Goal: Obtain resource: Obtain resource

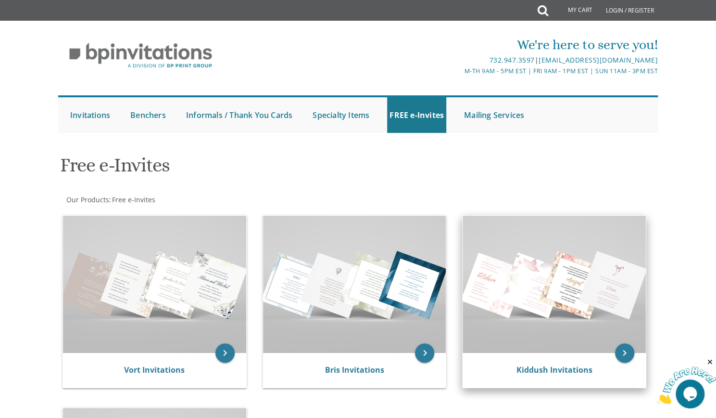
click at [562, 289] on img at bounding box center [554, 284] width 183 height 137
click at [624, 352] on icon "keyboard_arrow_right" at bounding box center [624, 352] width 19 height 19
click at [586, 307] on img at bounding box center [554, 284] width 183 height 137
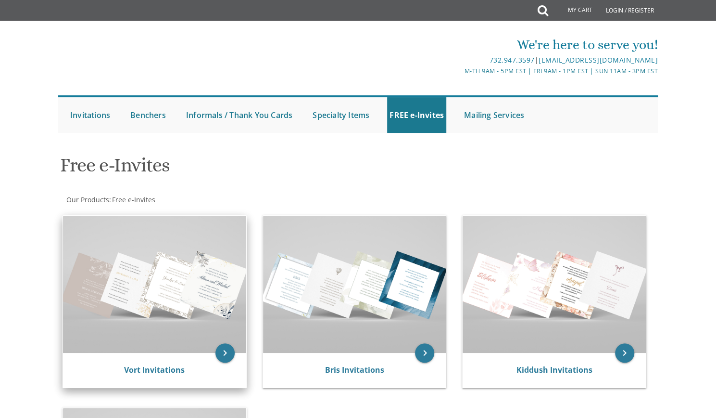
click at [150, 318] on img at bounding box center [154, 284] width 183 height 137
click at [229, 354] on icon "keyboard_arrow_right" at bounding box center [225, 352] width 19 height 19
click at [222, 356] on icon "keyboard_arrow_right" at bounding box center [225, 352] width 19 height 19
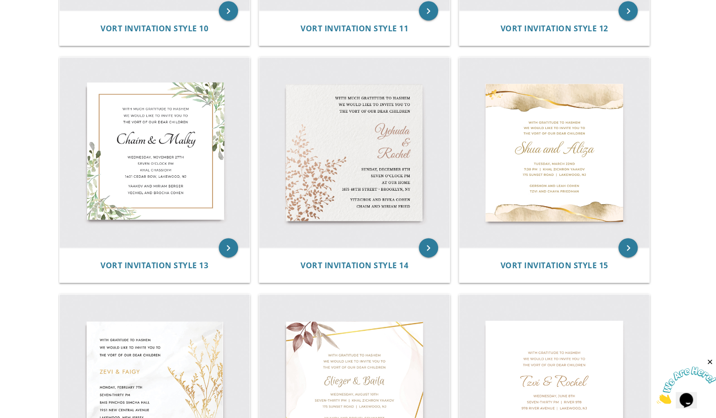
scroll to position [1103, 0]
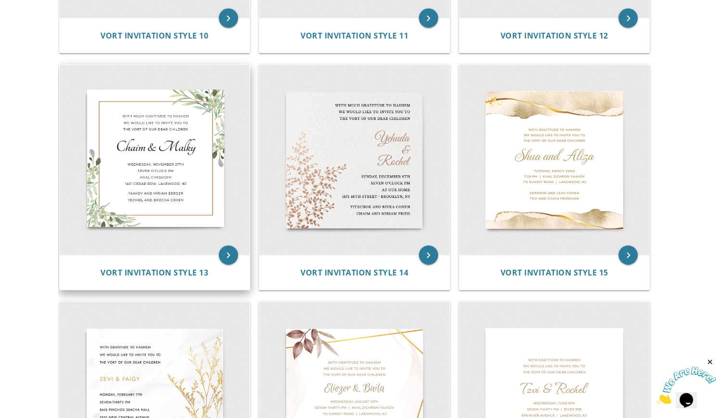
click at [185, 166] on img at bounding box center [155, 160] width 191 height 191
click at [230, 257] on icon "keyboard_arrow_right" at bounding box center [228, 254] width 19 height 19
click at [184, 196] on img at bounding box center [155, 160] width 191 height 191
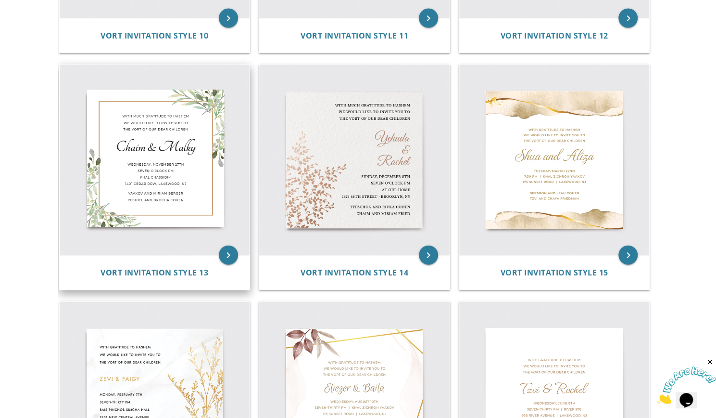
click at [184, 196] on img at bounding box center [155, 160] width 191 height 191
click at [231, 257] on icon "keyboard_arrow_right" at bounding box center [228, 254] width 19 height 19
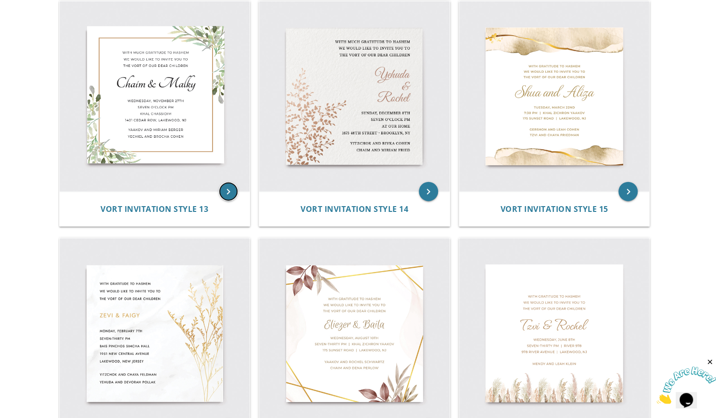
scroll to position [1168, 0]
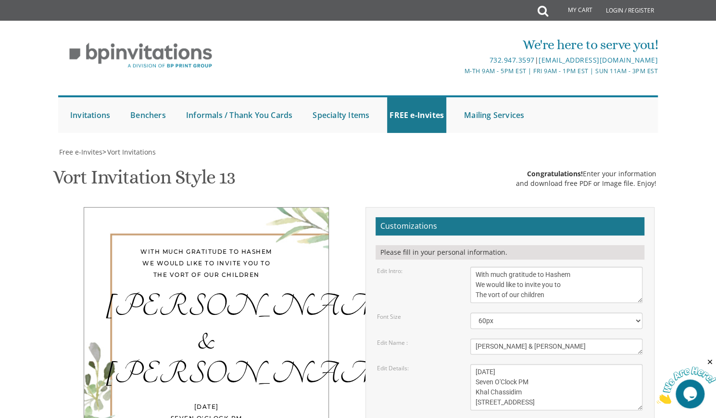
scroll to position [123, 0]
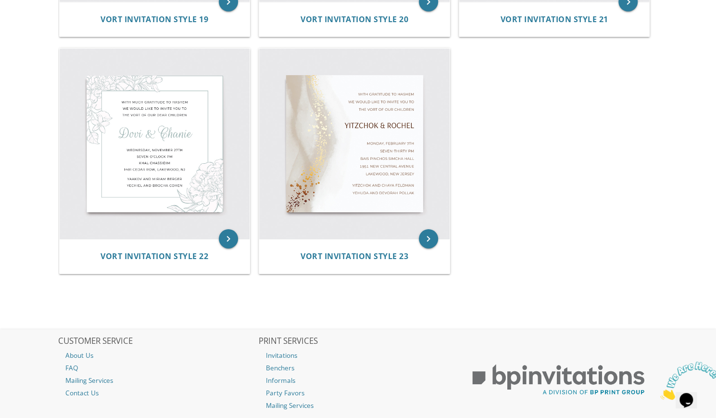
scroll to position [1829, 0]
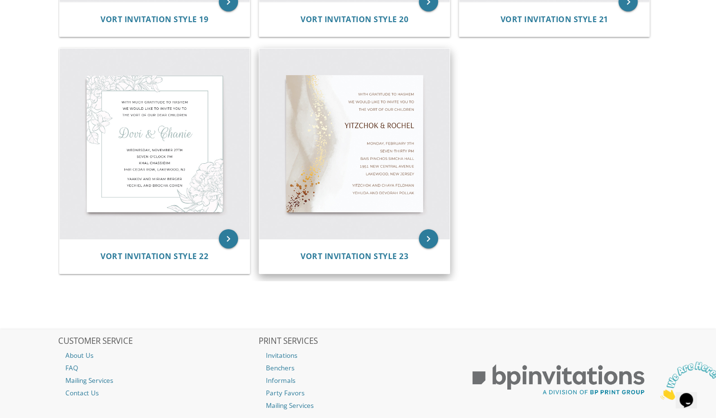
click at [384, 174] on img at bounding box center [354, 144] width 191 height 191
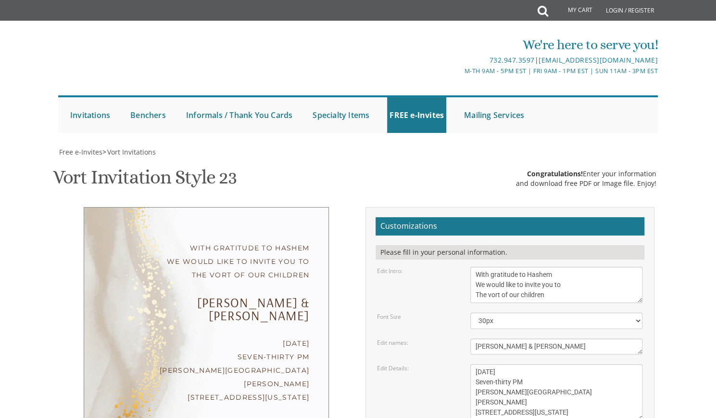
click at [659, 215] on div "Customizations Please fill in your personal information. Edit Intro: With grati…" at bounding box center [510, 382] width 304 height 351
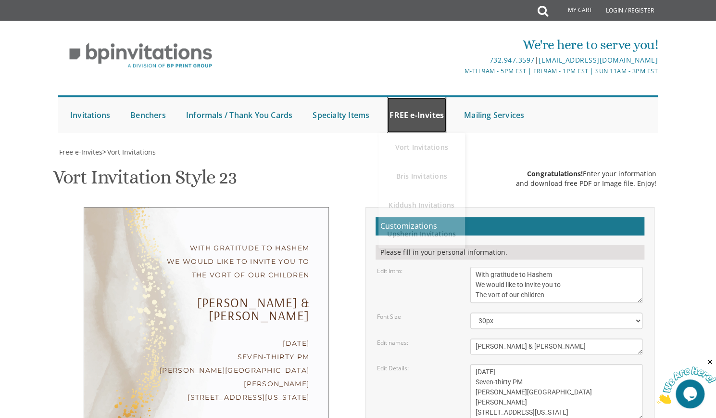
click at [418, 122] on link "FREE e-Invites" at bounding box center [416, 115] width 59 height 36
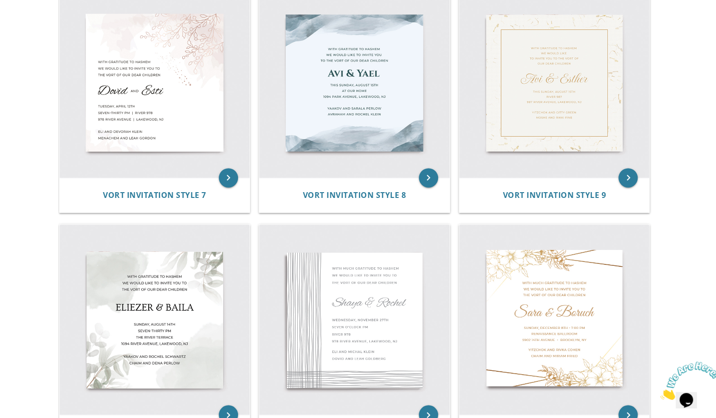
scroll to position [709, 0]
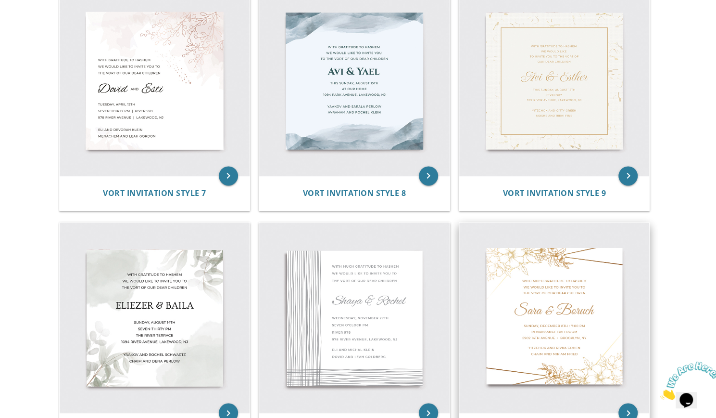
click at [582, 334] on img at bounding box center [554, 317] width 191 height 191
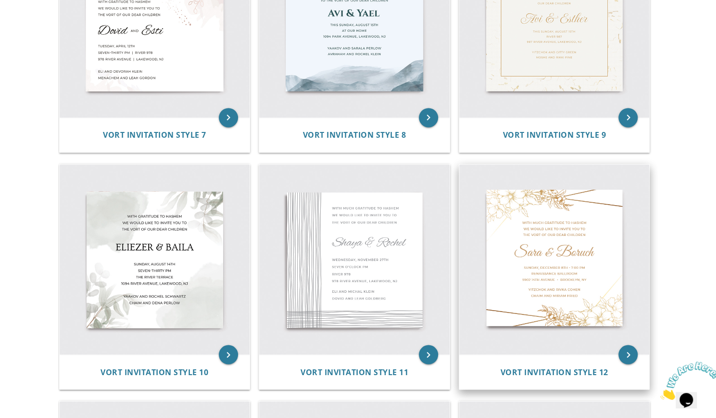
scroll to position [770, 0]
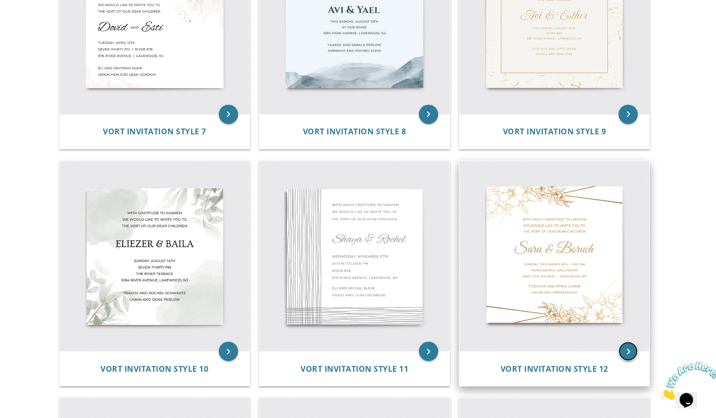
click at [635, 350] on icon "keyboard_arrow_right" at bounding box center [628, 350] width 19 height 19
click at [632, 349] on icon "keyboard_arrow_right" at bounding box center [628, 350] width 19 height 19
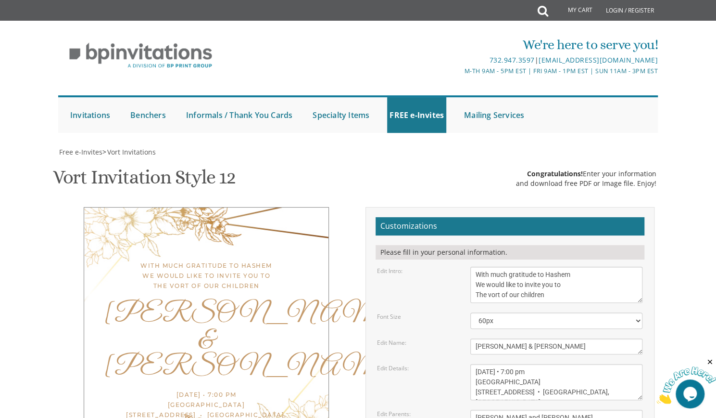
scroll to position [140, 0]
click at [684, 193] on body "My Cart Total: View Cart Item(s) Submit My Cart Total: View Cart Item(s) Login …" at bounding box center [358, 396] width 716 height 793
drag, startPoint x: 477, startPoint y: 134, endPoint x: 585, endPoint y: 128, distance: 107.9
click at [585, 267] on textarea "With much gratitude to Hashem We would like to invite you to The vort of our ch…" at bounding box center [557, 285] width 172 height 36
drag, startPoint x: 473, startPoint y: 146, endPoint x: 572, endPoint y: 157, distance: 98.8
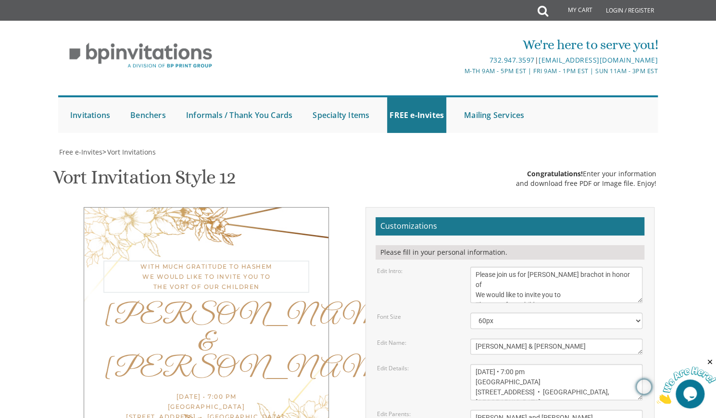
click at [572, 267] on textarea "With much gratitude to Hashem We would like to invite you to The vort of our ch…" at bounding box center [557, 285] width 172 height 36
type textarea "Please join us for sheva brachot in honor of"
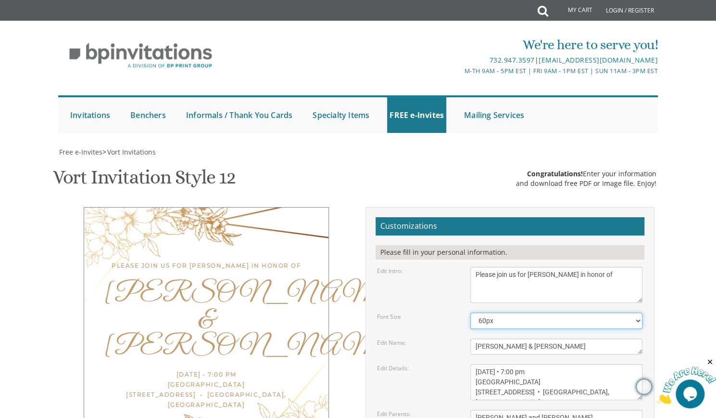
click at [639, 312] on select "40px 50px 60px 70px 80px" at bounding box center [557, 320] width 172 height 16
select select "70px"
click at [471, 312] on select "40px 50px 60px 70px 80px" at bounding box center [557, 320] width 172 height 16
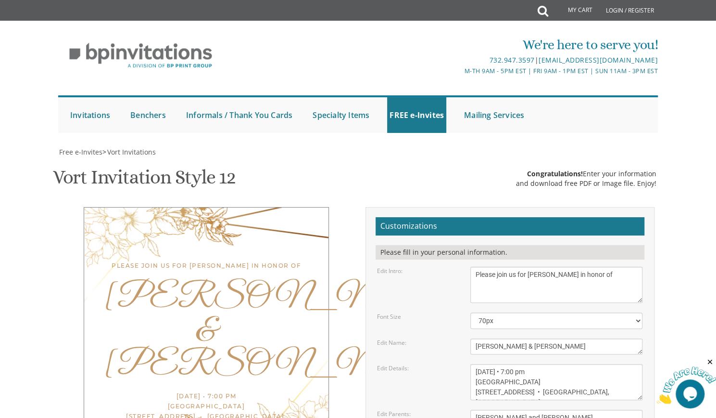
click at [570, 267] on textarea "With much gratitude to Hashem We would like to invite you to The vort of our ch…" at bounding box center [557, 285] width 172 height 36
click at [604, 267] on textarea "With much gratitude to Hashem We would like to invite you to The vort of our ch…" at bounding box center [557, 285] width 172 height 36
type textarea "Please join us for sheva brachot lunch in honor of"
click at [525, 338] on textarea "Sara & Boruch" at bounding box center [557, 346] width 172 height 16
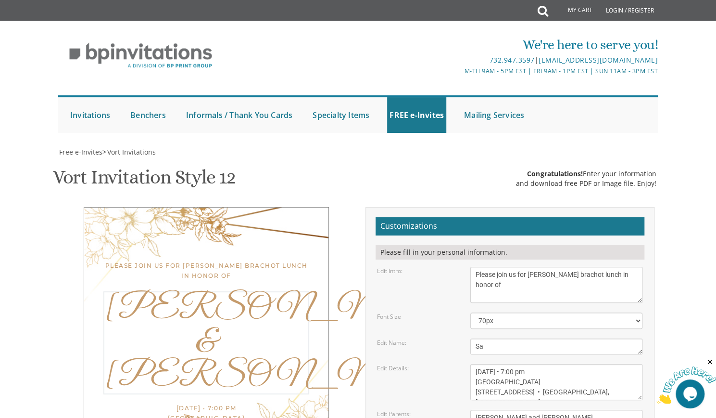
type textarea "S"
type textarea "Eliana and Mitch"
click at [583, 409] on textarea "Yaakov and Miriam Berger Yechiel and Brocha Cohen" at bounding box center [557, 422] width 172 height 26
drag, startPoint x: 474, startPoint y: 232, endPoint x: 597, endPoint y: 249, distance: 123.9
click at [597, 364] on textarea "Sunday, December 8th • 7:00 pm Renaissance Ballroom 5902 14th Avenue • Brooklyn…" at bounding box center [557, 382] width 172 height 36
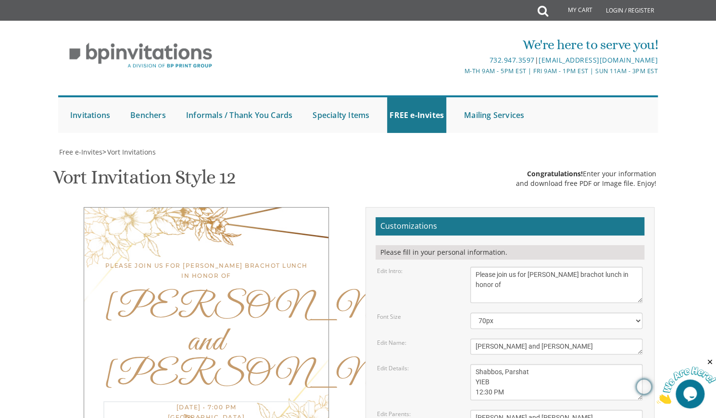
type textarea "Shabbos, Parshat YIEB 12:30 PM"
click at [573, 409] on textarea "Yaakov and Miriam Berger Yechiel and Brocha Cohen" at bounding box center [557, 422] width 172 height 26
type textarea "n"
type textarea "d"
type textarea "Debbie and Ethan Wasserman"
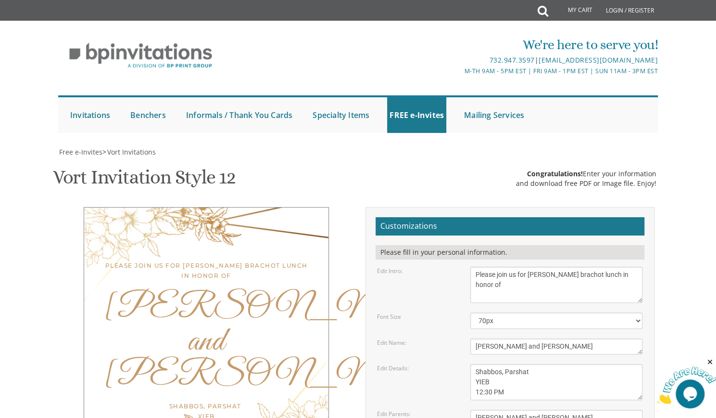
click at [339, 377] on div "Please join us for sheva brachot lunch in honor of Eliana and Mitch Shabbos, Pa…" at bounding box center [358, 372] width 607 height 331
click at [191, 291] on div "Eliana and Mitch" at bounding box center [206, 341] width 206 height 101
click at [226, 291] on div "Eliana and Mitch" at bounding box center [206, 341] width 206 height 101
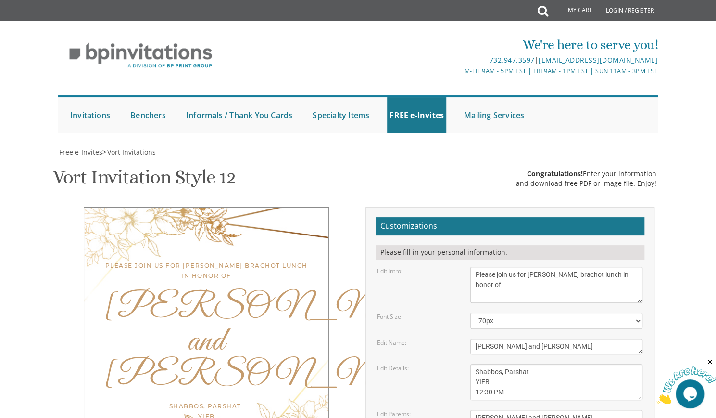
click at [234, 401] on div "Shabbos, Parshat YIEB 12:30 PM" at bounding box center [206, 416] width 206 height 30
click at [637, 312] on select "40px 50px 60px 70px 80px" at bounding box center [557, 320] width 172 height 16
select select "60px"
click at [471, 312] on select "40px 50px 60px 70px 80px" at bounding box center [557, 320] width 172 height 16
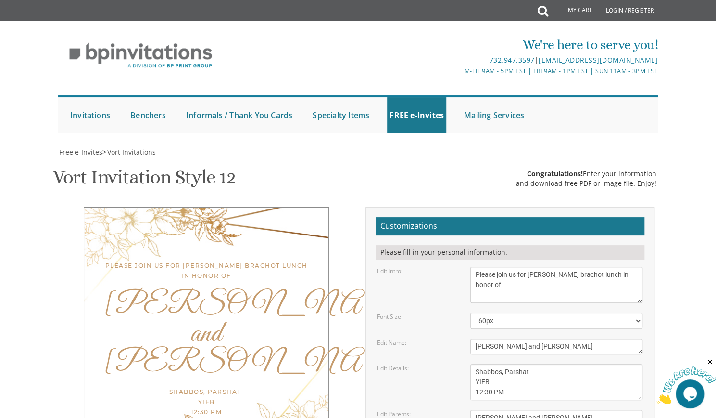
click at [449, 364] on div "Edit Details: Sunday, December 8th • 7:00 pm Renaissance Ballroom 5902 14th Ave…" at bounding box center [510, 382] width 280 height 36
type input "dwasserman1209@yahoo.com"
click at [305, 365] on div "Please join us for sheva brachot lunch in honor of Eliana and Mitch Shabbos, Pa…" at bounding box center [358, 372] width 607 height 331
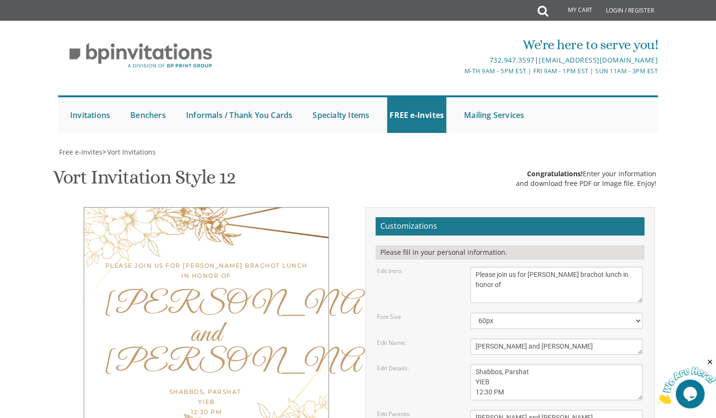
click at [293, 341] on div "Please join us for sheva brachot lunch in honor of Eliana and Mitch Shabbos, Pa…" at bounding box center [358, 372] width 607 height 331
click at [685, 244] on body "My Cart Total: View Cart Item(s) Submit My Cart Total: View Cart Item(s) Login …" at bounding box center [358, 396] width 716 height 793
click at [452, 147] on div "Free e-Invites > Vort Invitations Vort Invitation Style 12 SKU: vort08 Congratu…" at bounding box center [358, 374] width 600 height 455
click at [122, 147] on span "Vort Invitations" at bounding box center [131, 151] width 49 height 9
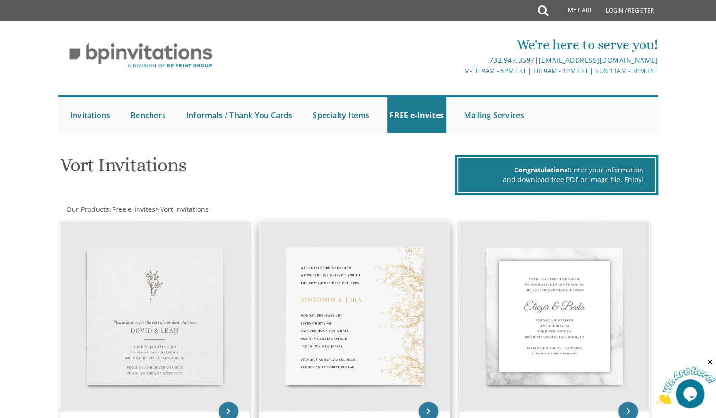
click at [337, 300] on img at bounding box center [354, 316] width 191 height 191
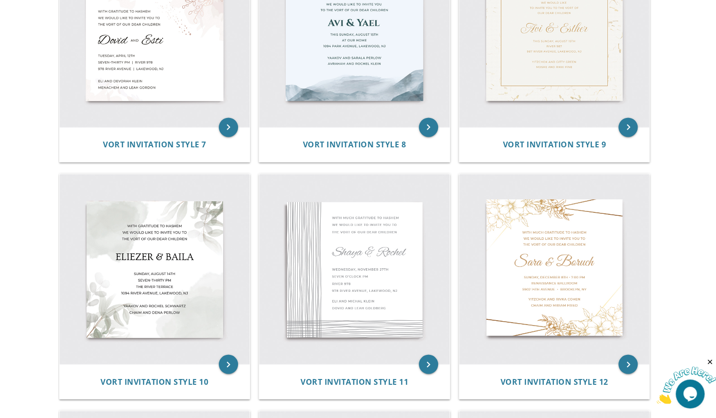
scroll to position [736, 0]
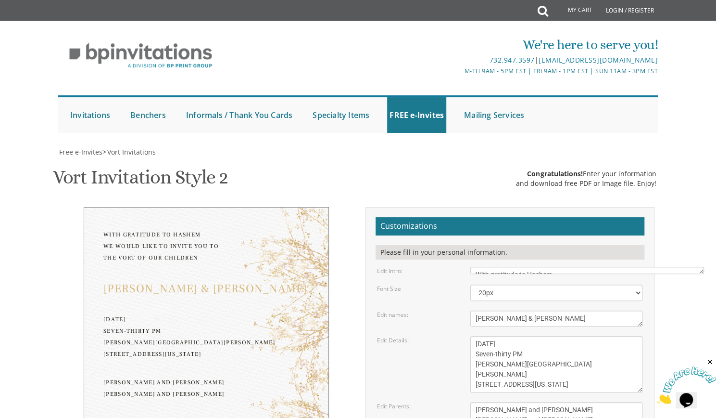
scroll to position [67, 0]
click at [661, 221] on div "Customizations Please fill in your personal information. Edit Intro: With grati…" at bounding box center [510, 368] width 304 height 323
click at [620, 267] on textarea "With gratitude to Hashem We would like to invite you to The vort of our children" at bounding box center [588, 270] width 234 height 7
click at [512, 267] on textarea "With gratitude to Hashem We would like to invite you to The vort of our children" at bounding box center [588, 270] width 234 height 7
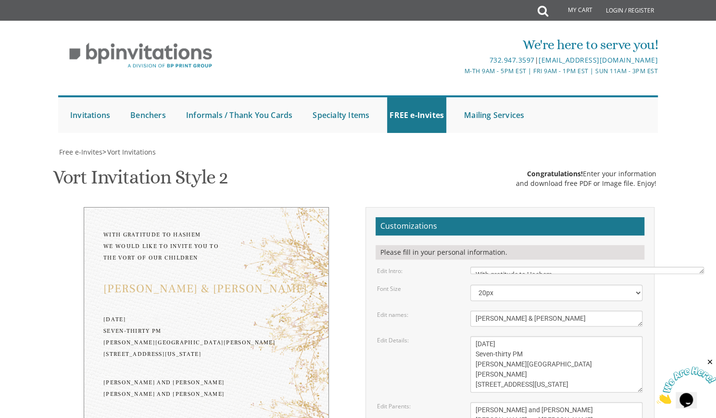
click at [585, 310] on textarea "Binyomin & Liba" at bounding box center [557, 318] width 172 height 16
type textarea "B"
type textarea "Eliana and Mitch"
click at [578, 336] on textarea "Monday, February 7th Seven-thirty PM Bais Pinchos Simcha Hall 1951 New Central …" at bounding box center [557, 364] width 172 height 56
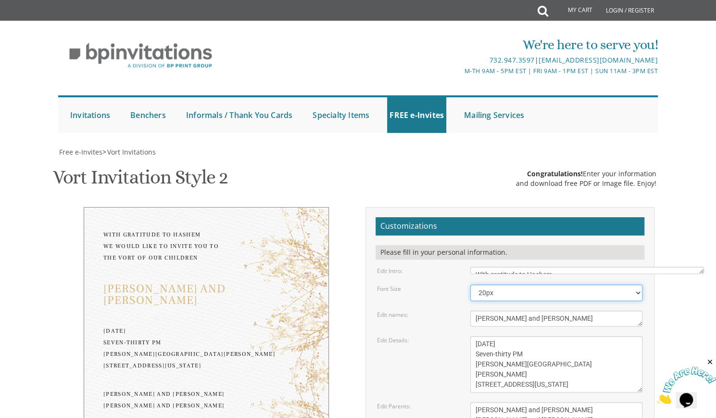
click at [538, 284] on select "20px 30px 40px 50px" at bounding box center [557, 292] width 172 height 16
select select "30px"
click at [471, 284] on select "20px 30px 40px 50px" at bounding box center [557, 292] width 172 height 16
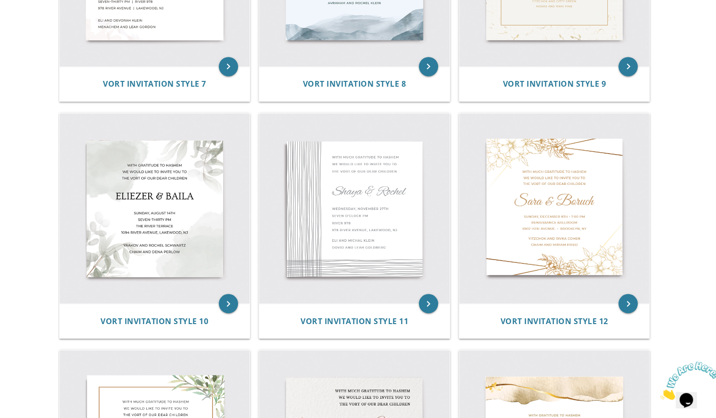
scroll to position [817, 0]
